Goal: Information Seeking & Learning: Learn about a topic

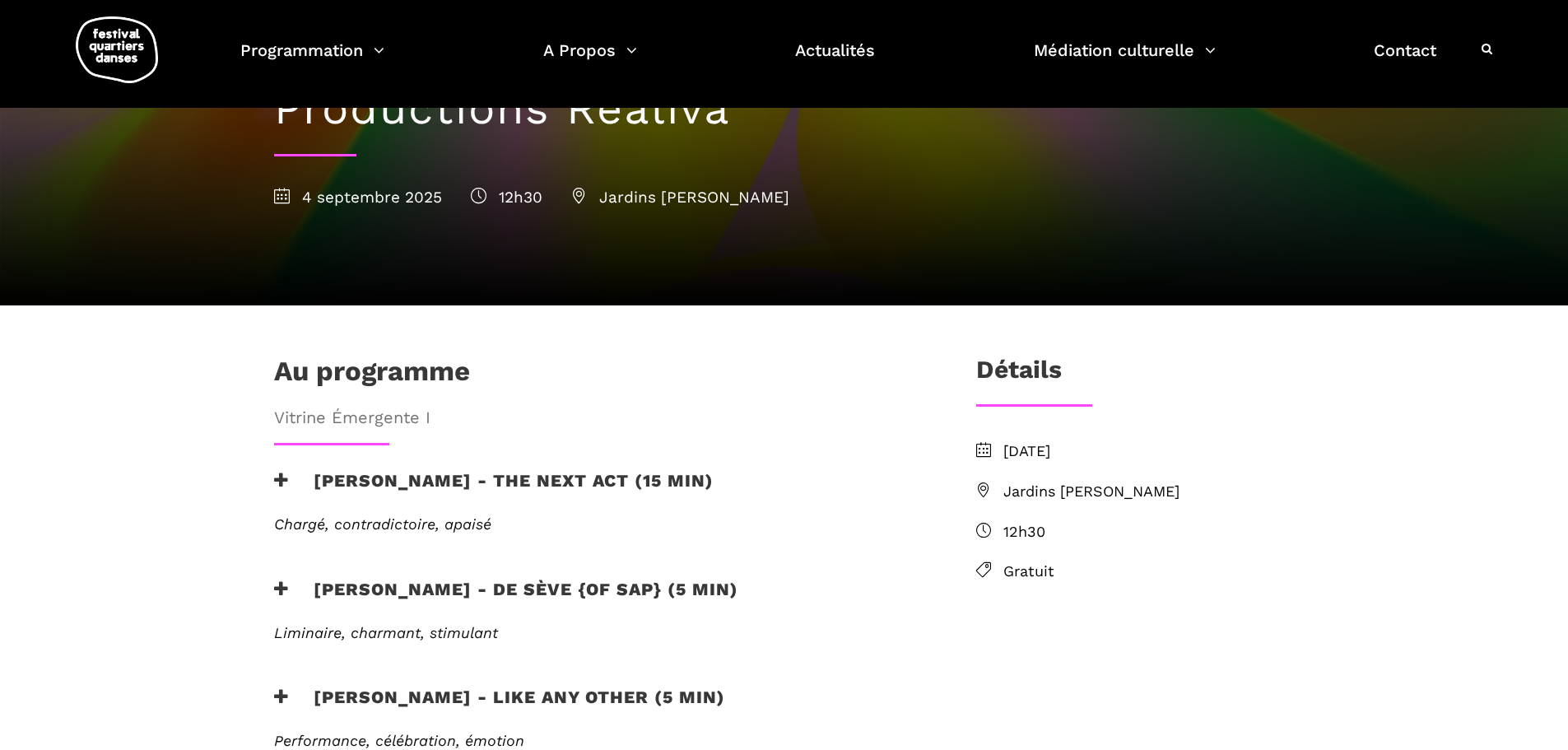
scroll to position [237, 0]
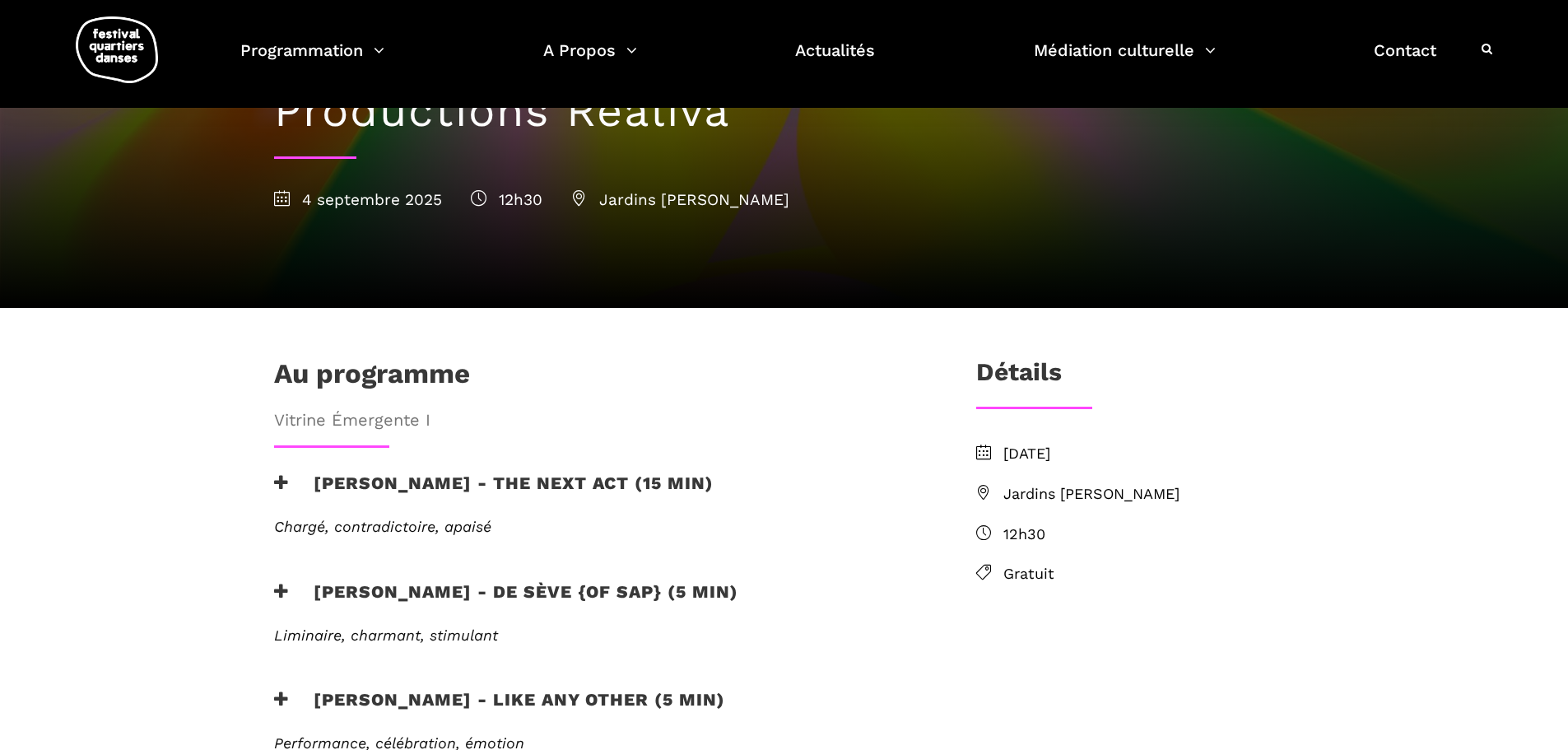
click at [1047, 442] on span "[DATE]" at bounding box center [1149, 454] width 291 height 24
click at [1026, 482] on span "Jardins [PERSON_NAME]" at bounding box center [1149, 494] width 291 height 24
click at [1020, 523] on span "12h30" at bounding box center [1149, 535] width 291 height 24
click at [1025, 562] on span "Gratuit" at bounding box center [1149, 574] width 291 height 24
click at [982, 565] on icon at bounding box center [984, 573] width 15 height 15
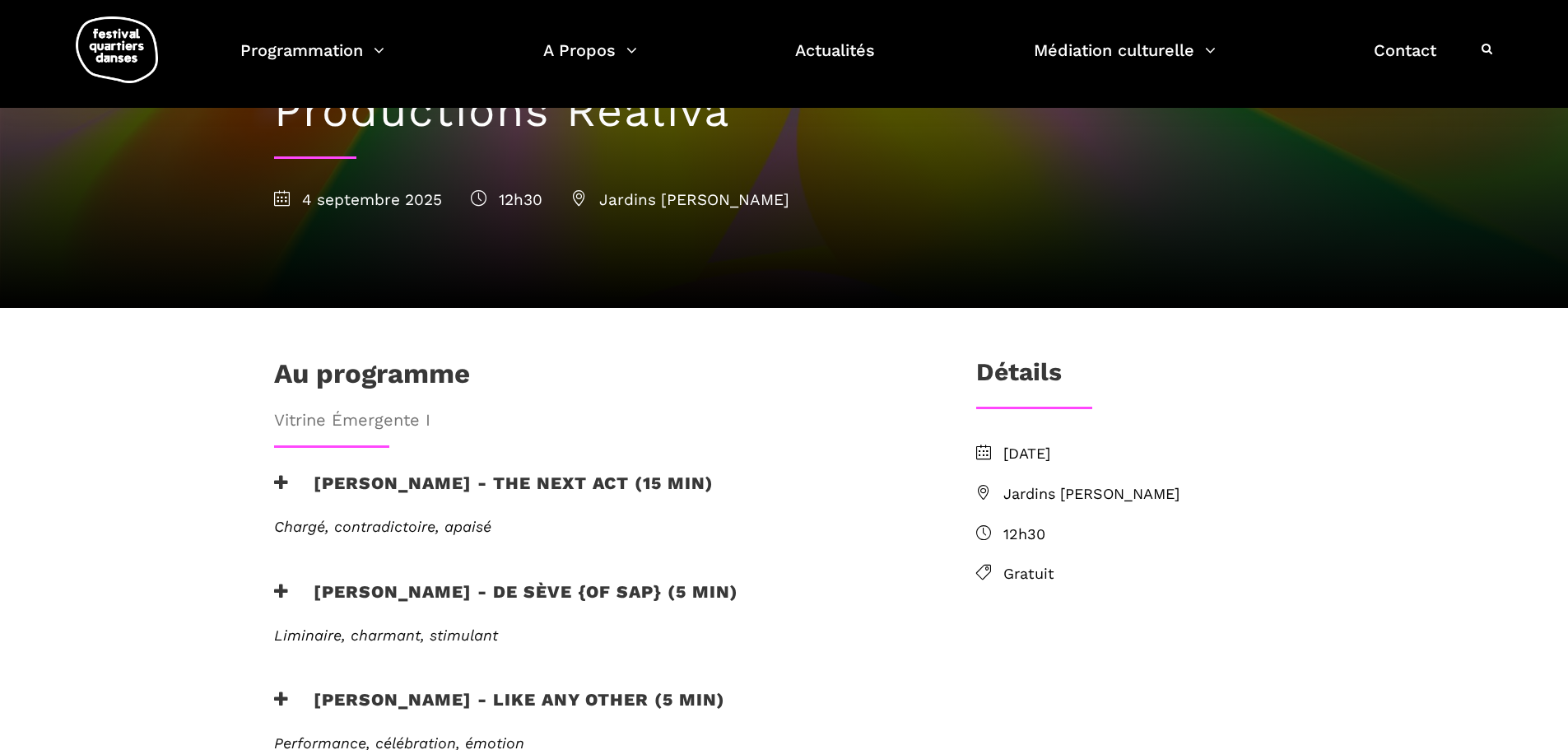
click at [1044, 442] on span "[DATE]" at bounding box center [1149, 454] width 291 height 24
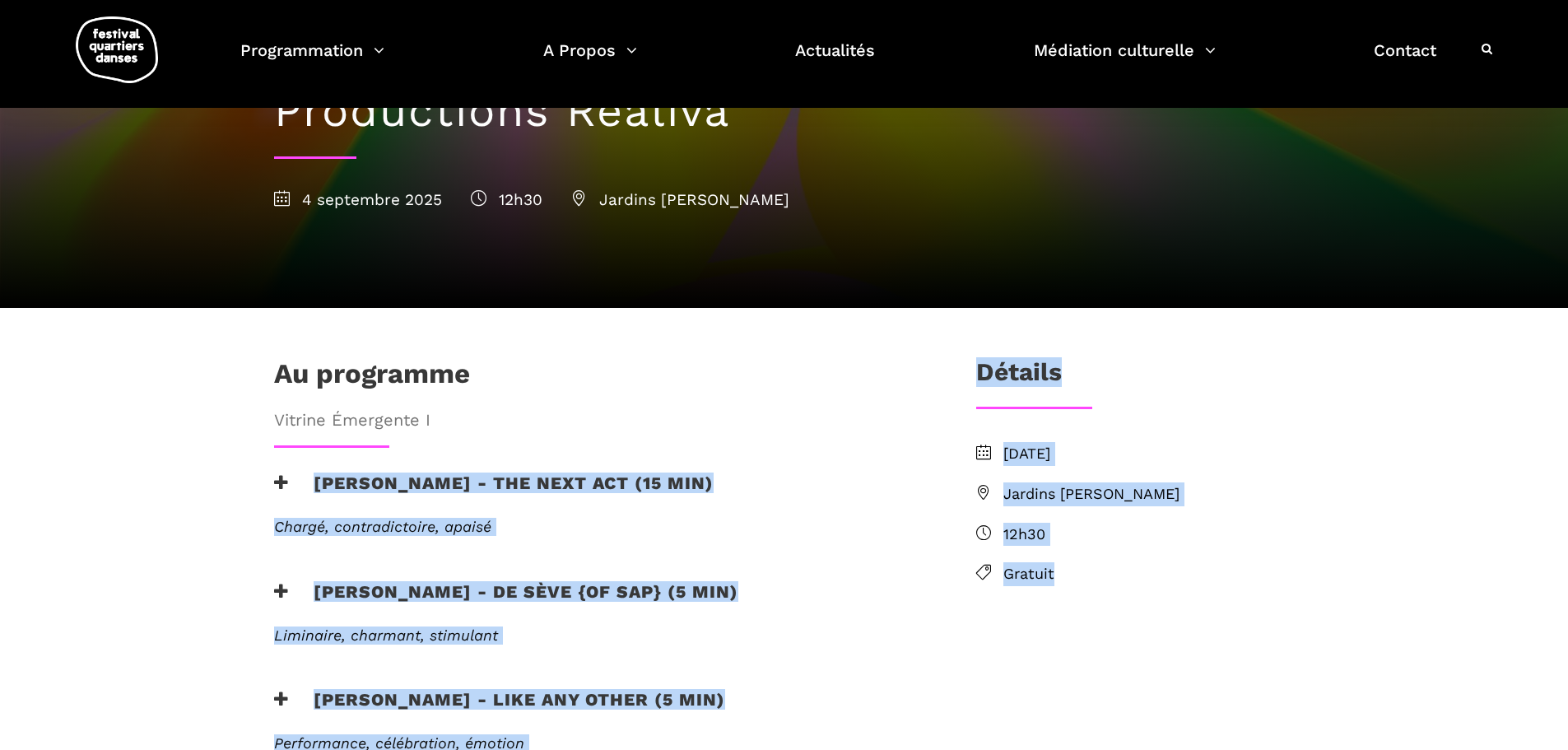
drag, startPoint x: 428, startPoint y: 361, endPoint x: 245, endPoint y: 361, distance: 183.0
click at [517, 407] on span "Vitrine Émergente I" at bounding box center [598, 420] width 649 height 27
drag, startPoint x: 453, startPoint y: 364, endPoint x: 326, endPoint y: 366, distance: 127.0
click at [257, 358] on div "Au programme Vitrine Émergente I" at bounding box center [597, 401] width 681 height 88
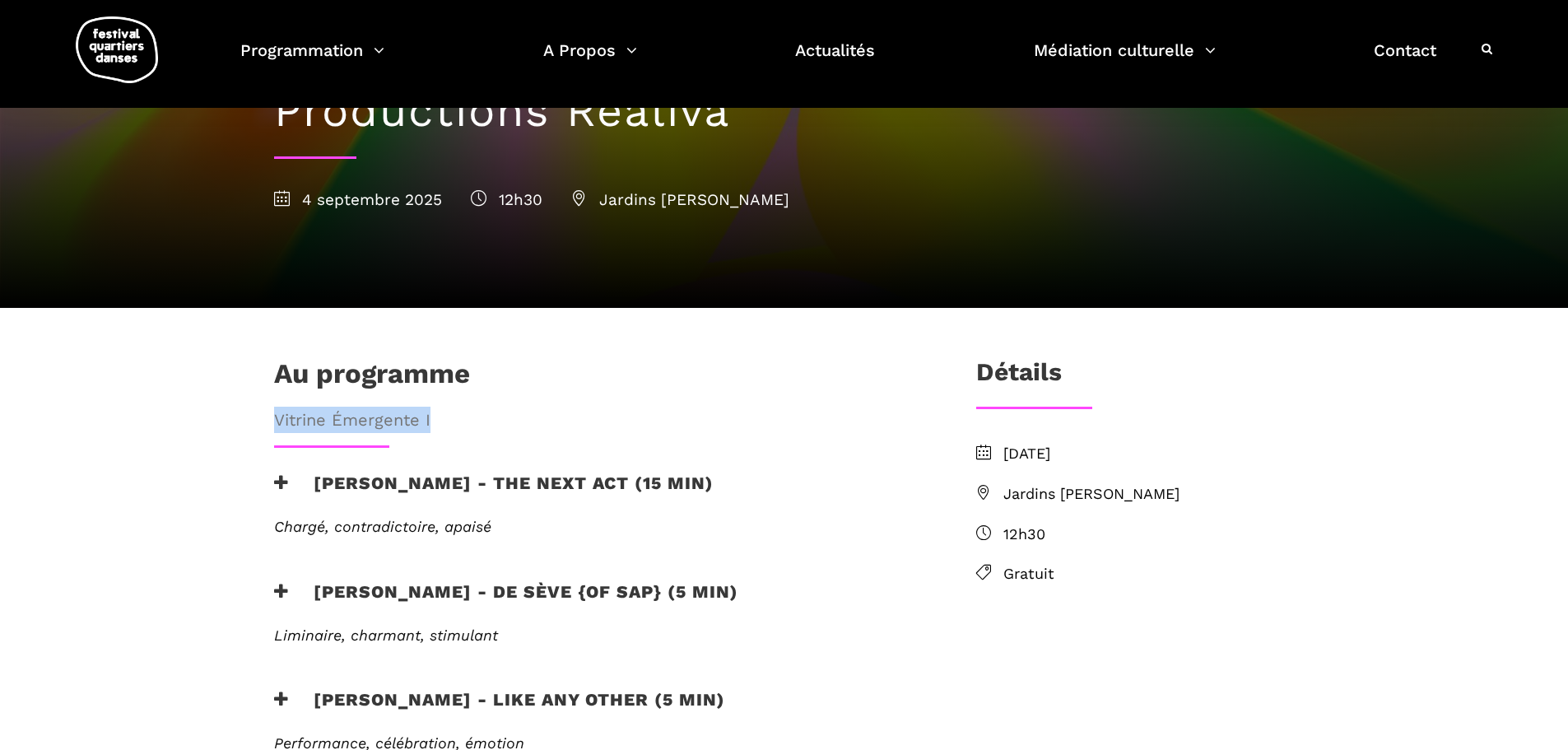
copy span "Vitrine Émergente I"
